Goal: Task Accomplishment & Management: Manage account settings

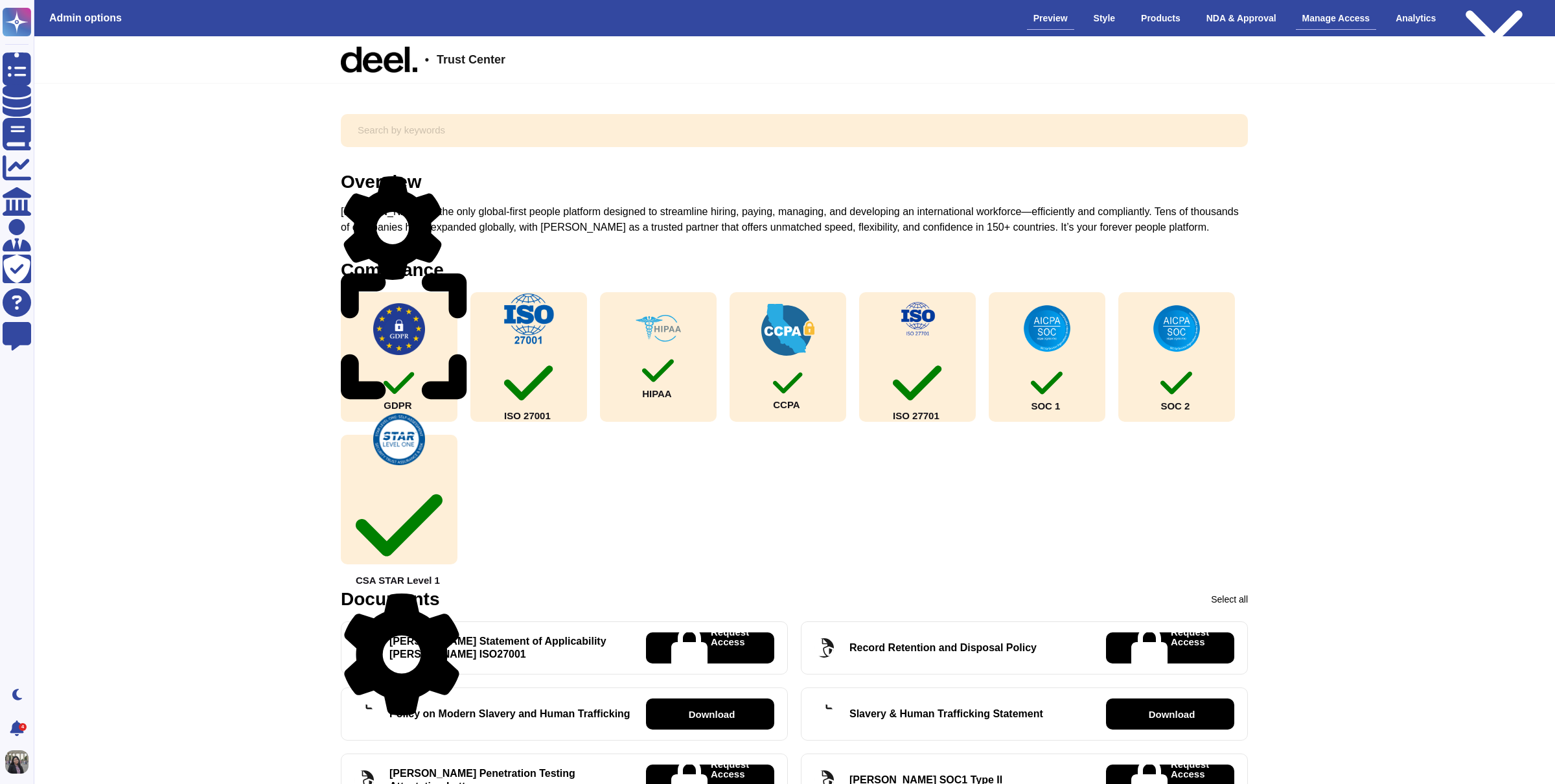
click at [1299, 25] on div "Manage Access" at bounding box center [1337, 18] width 81 height 22
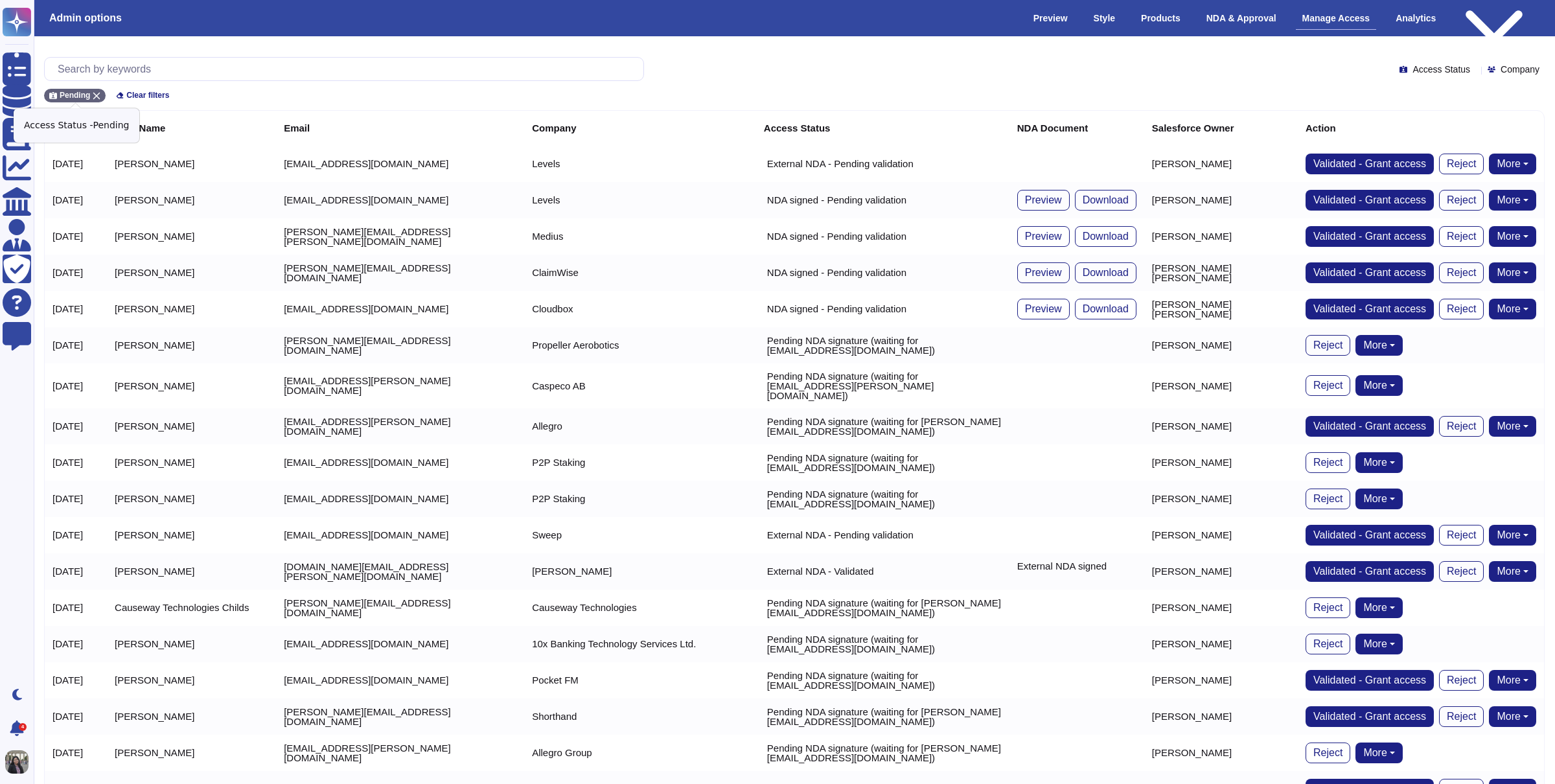
drag, startPoint x: 96, startPoint y: 92, endPoint x: 127, endPoint y: 72, distance: 36.9
click at [96, 92] on icon at bounding box center [97, 96] width 8 height 8
click at [127, 72] on input "text" at bounding box center [347, 69] width 592 height 22
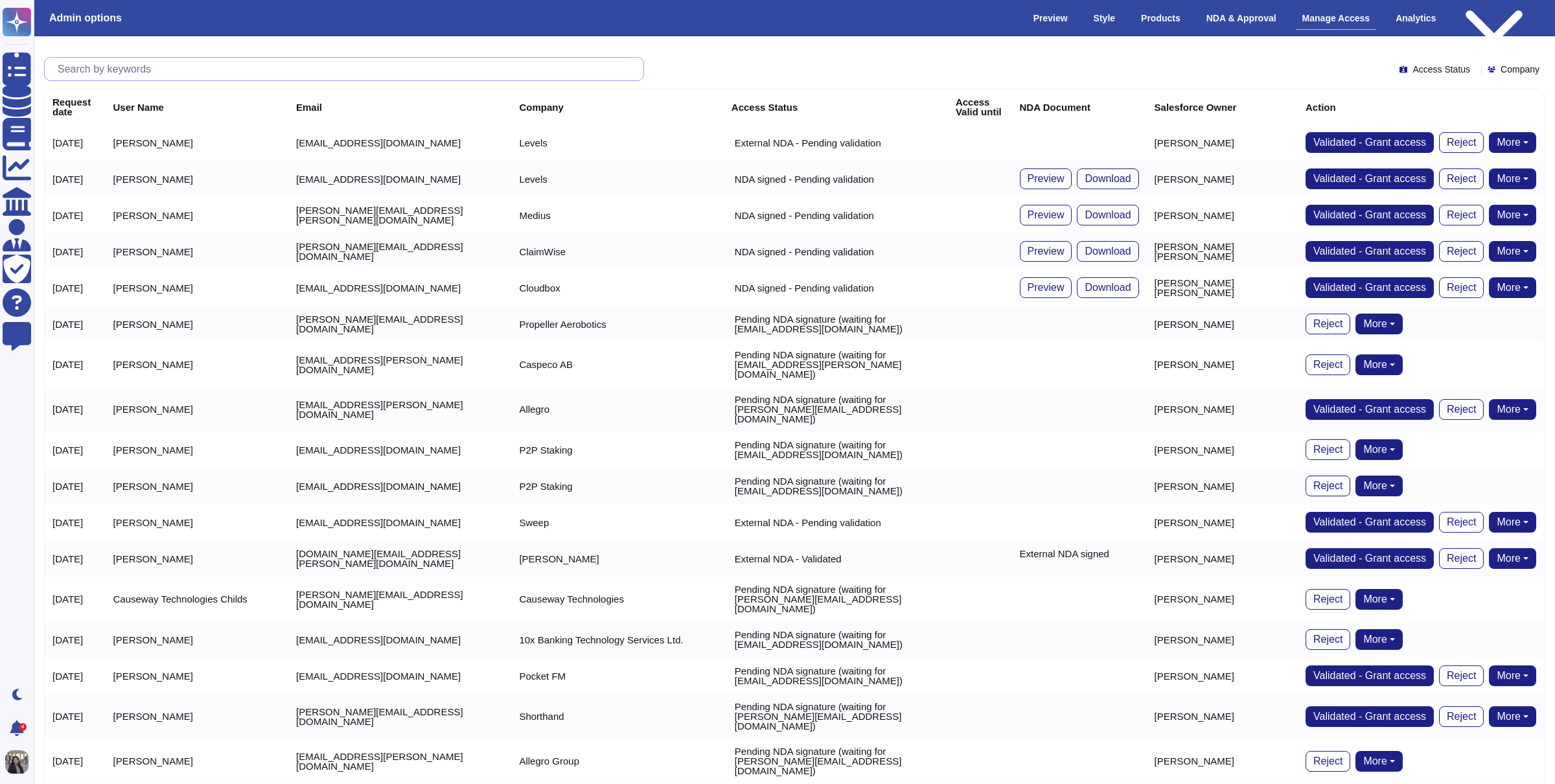
paste input "[PERSON_NAME][EMAIL_ADDRESS][PERSON_NAME][DOMAIN_NAME]"
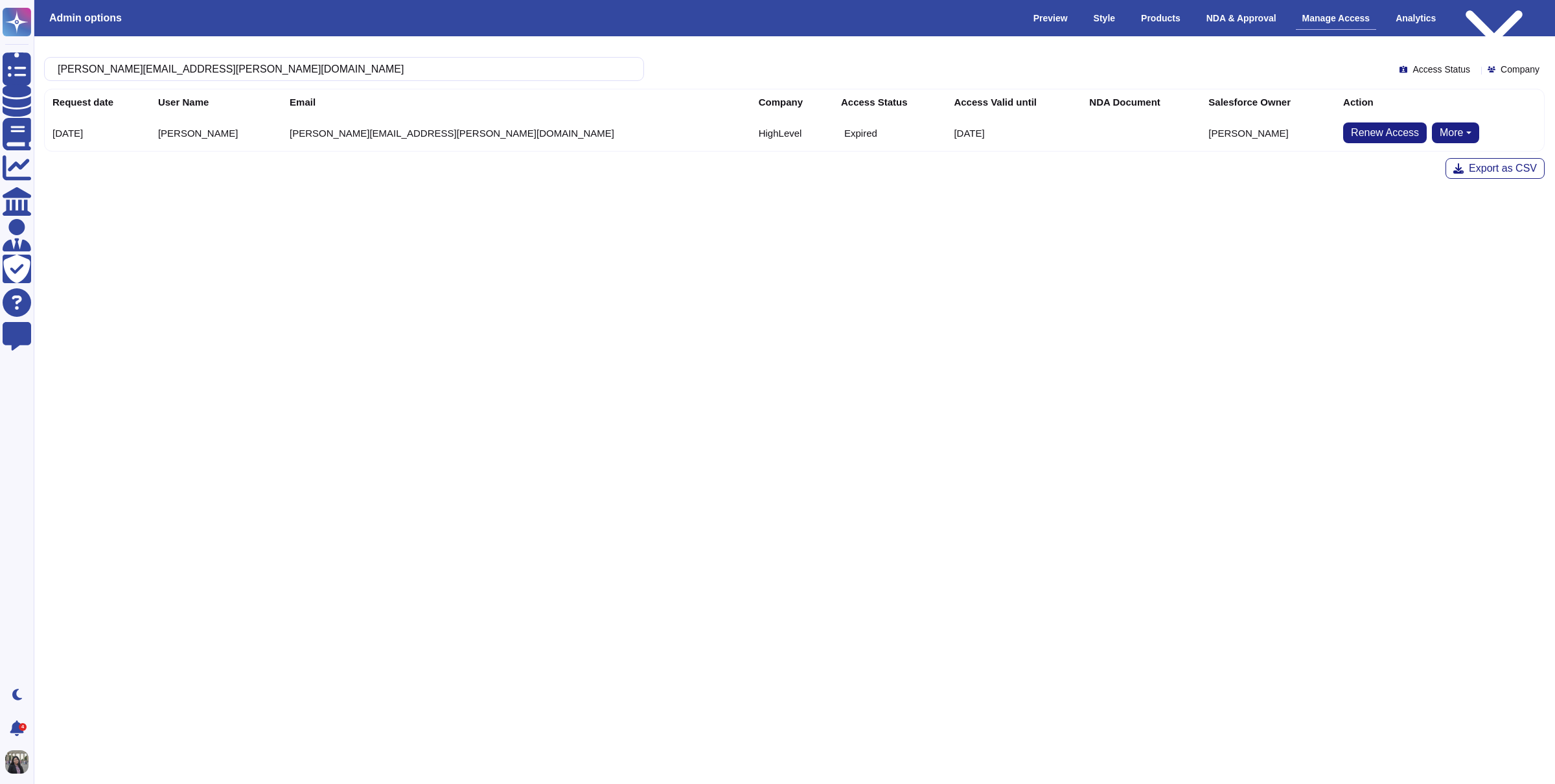
type input "[PERSON_NAME][EMAIL_ADDRESS][PERSON_NAME][DOMAIN_NAME]"
click at [1346, 140] on button "Renew Access" at bounding box center [1385, 133] width 84 height 21
click at [840, 134] on icon at bounding box center [1005, 300] width 332 height 332
